Goal: Transaction & Acquisition: Purchase product/service

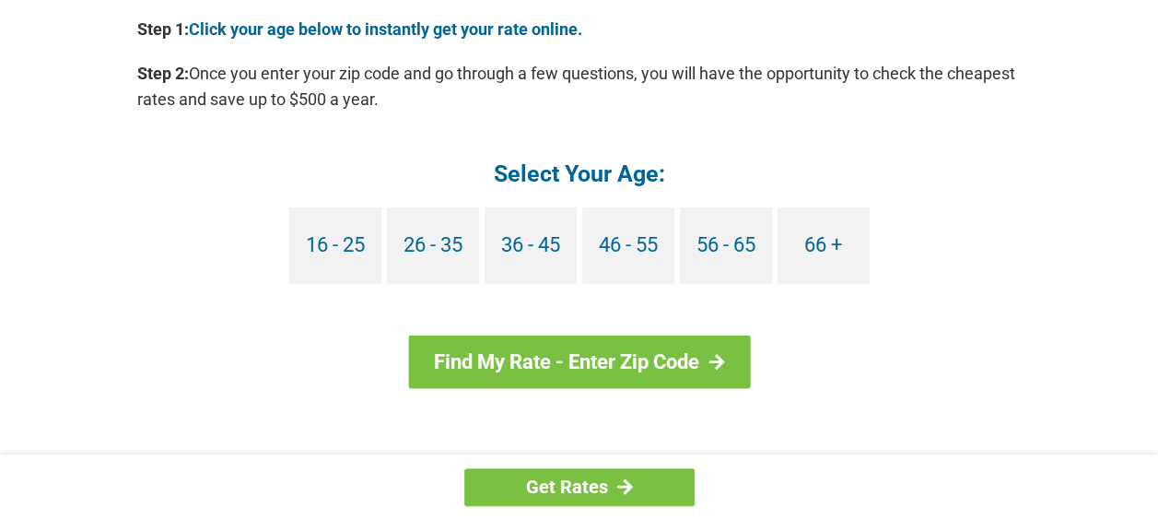
scroll to position [1742, 0]
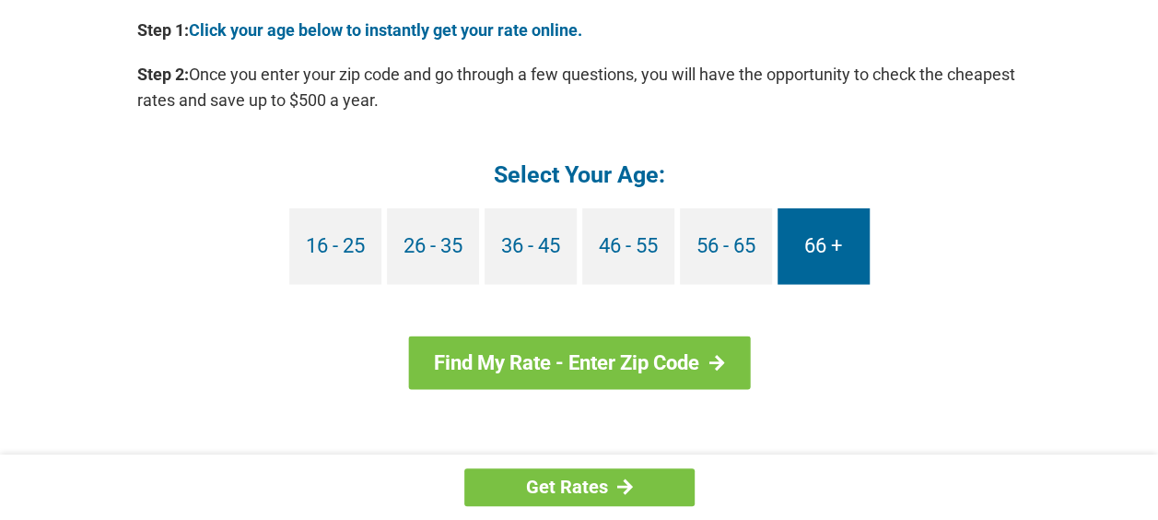
click at [804, 257] on link "66 +" at bounding box center [824, 246] width 92 height 76
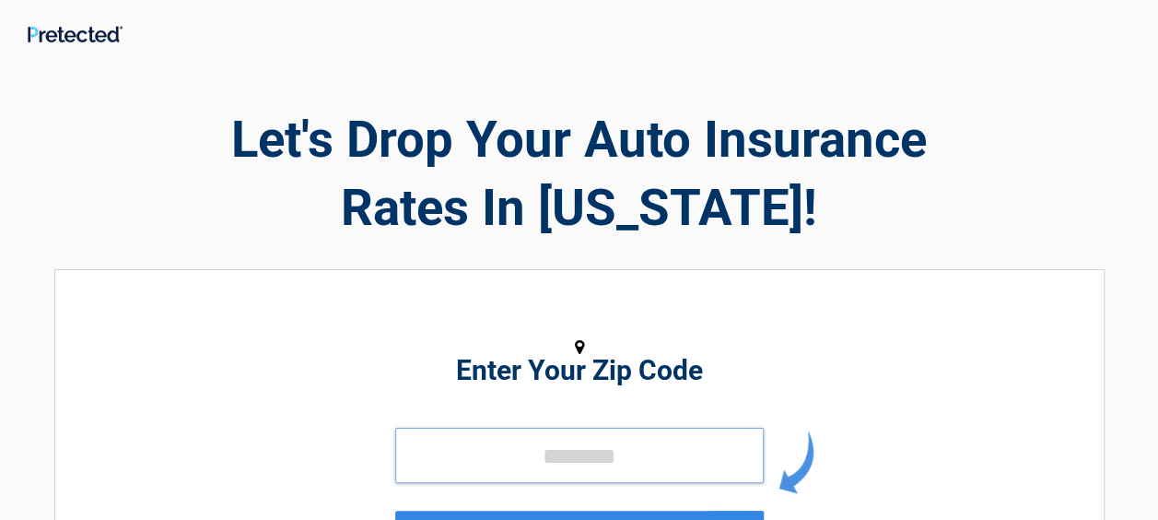
click at [519, 469] on input "tel" at bounding box center [579, 454] width 369 height 55
type input "*****"
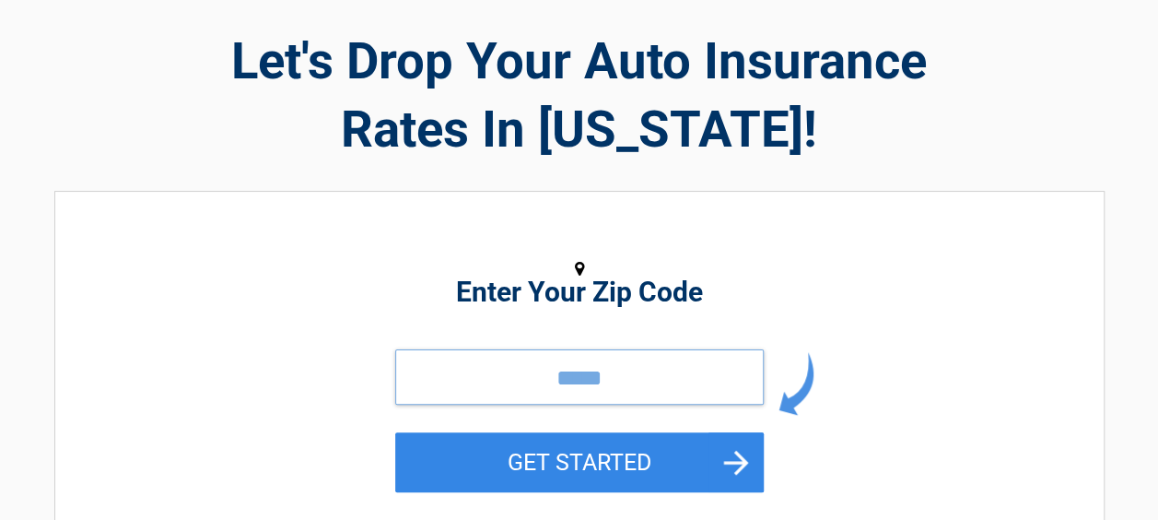
scroll to position [184, 0]
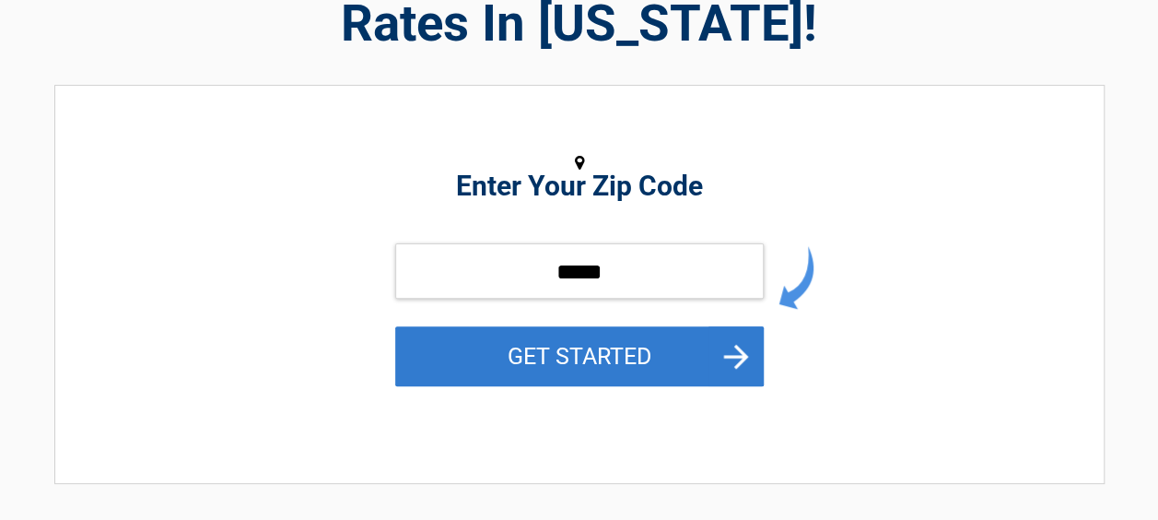
click at [541, 372] on button "GET STARTED" at bounding box center [579, 356] width 369 height 60
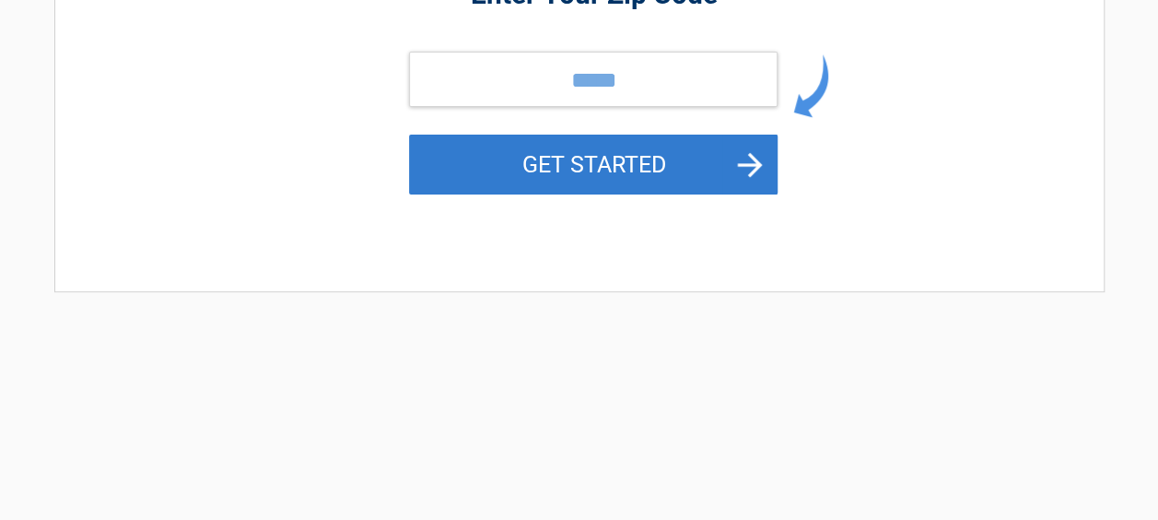
scroll to position [0, 0]
